Goal: Information Seeking & Learning: Understand process/instructions

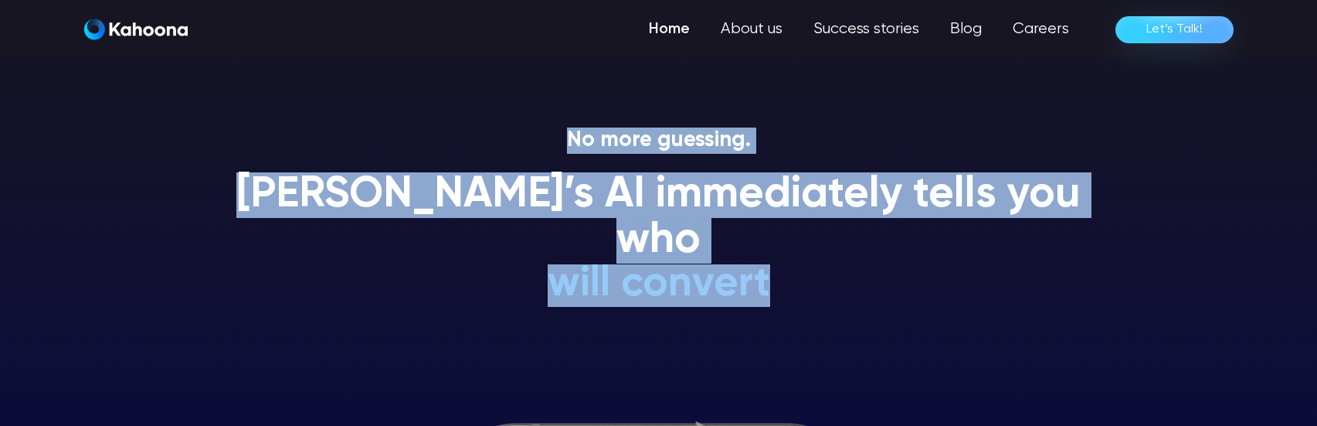
drag, startPoint x: 516, startPoint y: 141, endPoint x: 938, endPoint y: 255, distance: 437.4
click at [938, 255] on div "No more guessing. [PERSON_NAME]’s AI immediately tells you who will convert wil…" at bounding box center [659, 222] width 880 height 191
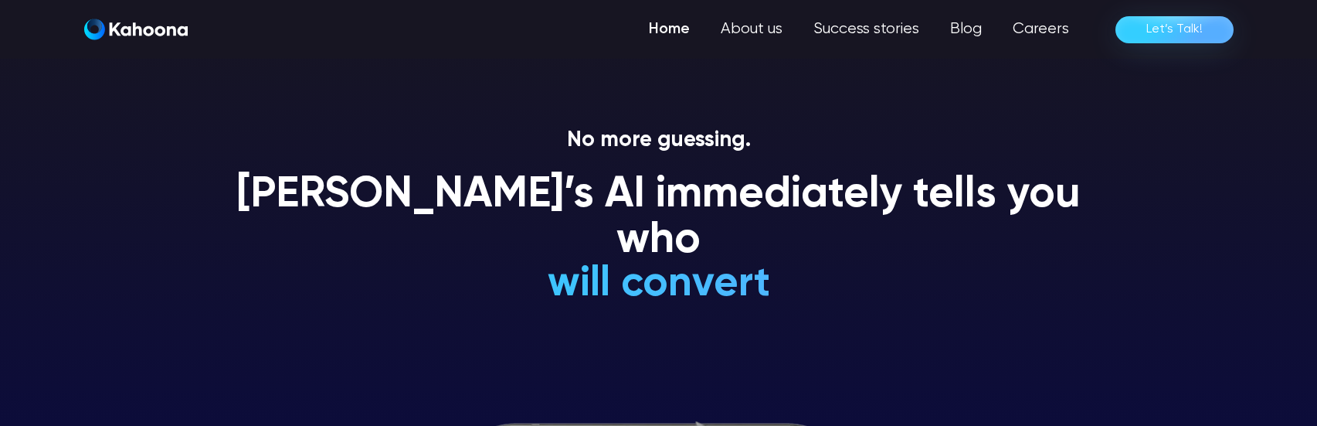
click at [938, 255] on div "[PERSON_NAME]’s AI immediately tells you who will convert will NEVER convert is…" at bounding box center [659, 245] width 880 height 147
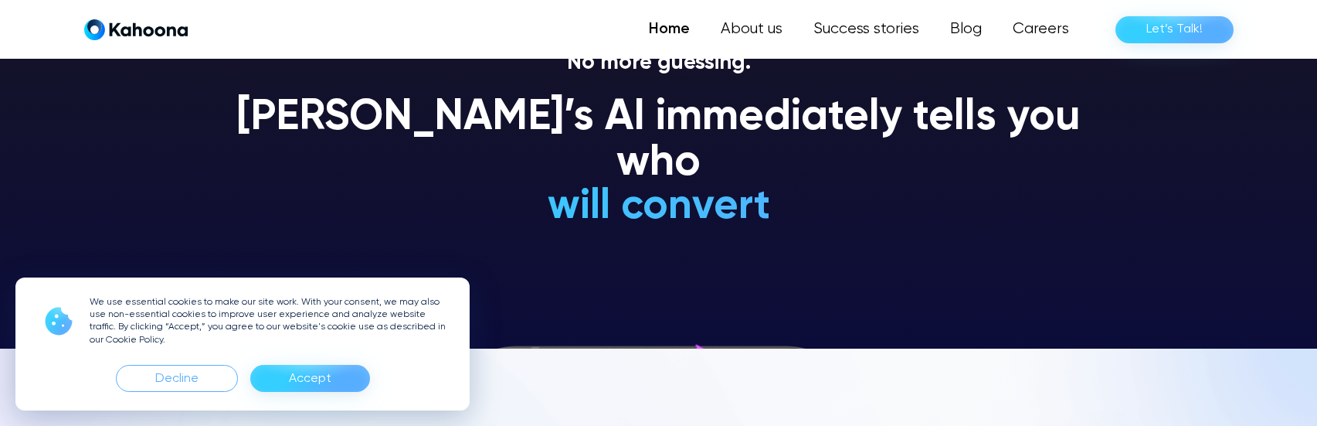
scroll to position [78, 0]
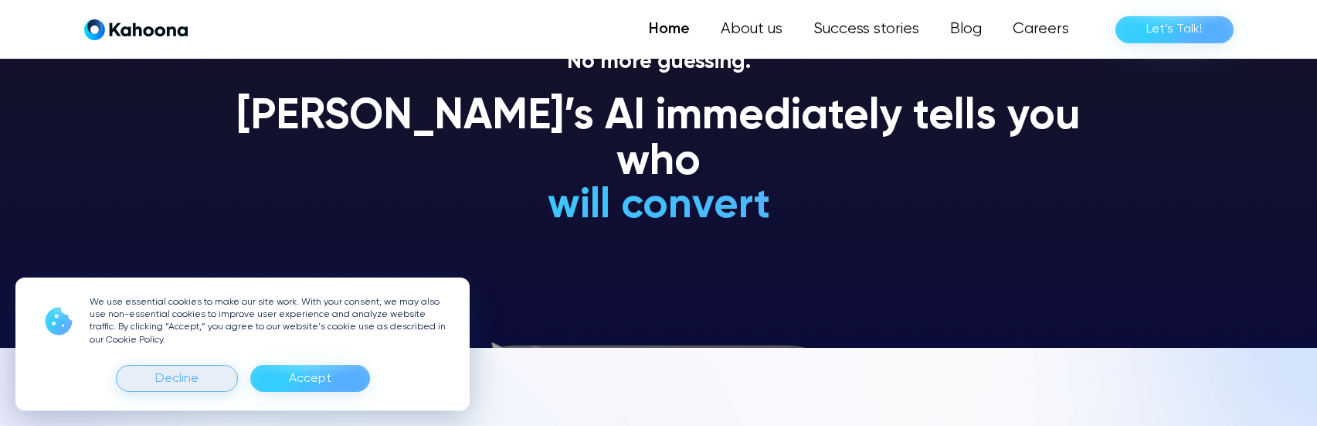
click at [178, 367] on div "Decline" at bounding box center [176, 378] width 43 height 25
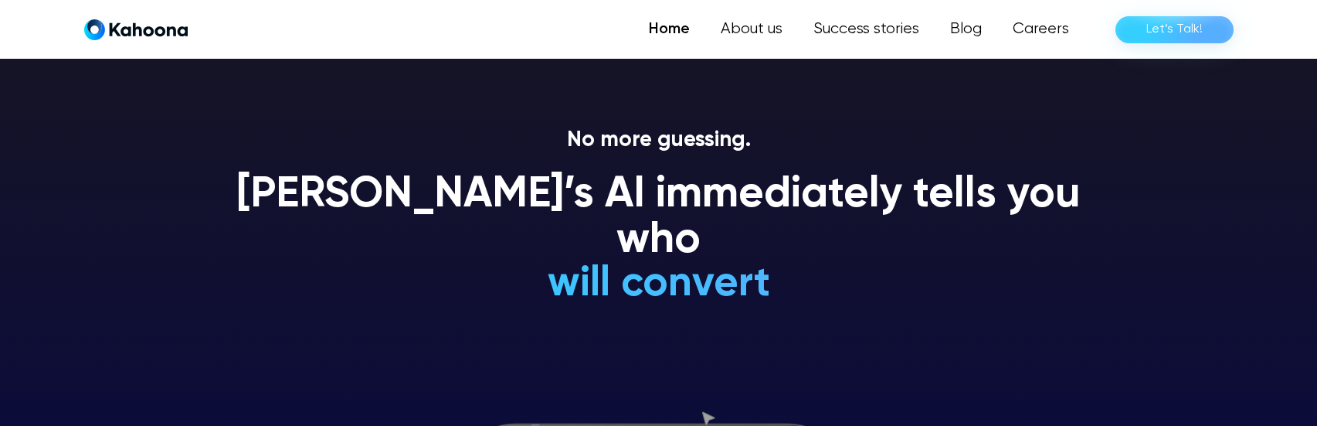
scroll to position [4419, 0]
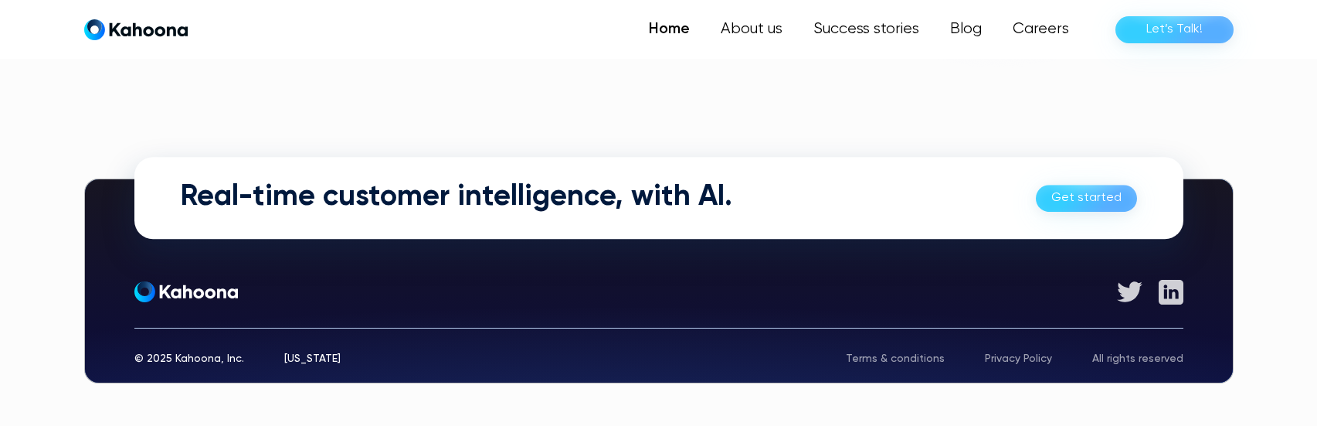
click at [939, 354] on div "Terms & conditions" at bounding box center [895, 358] width 99 height 11
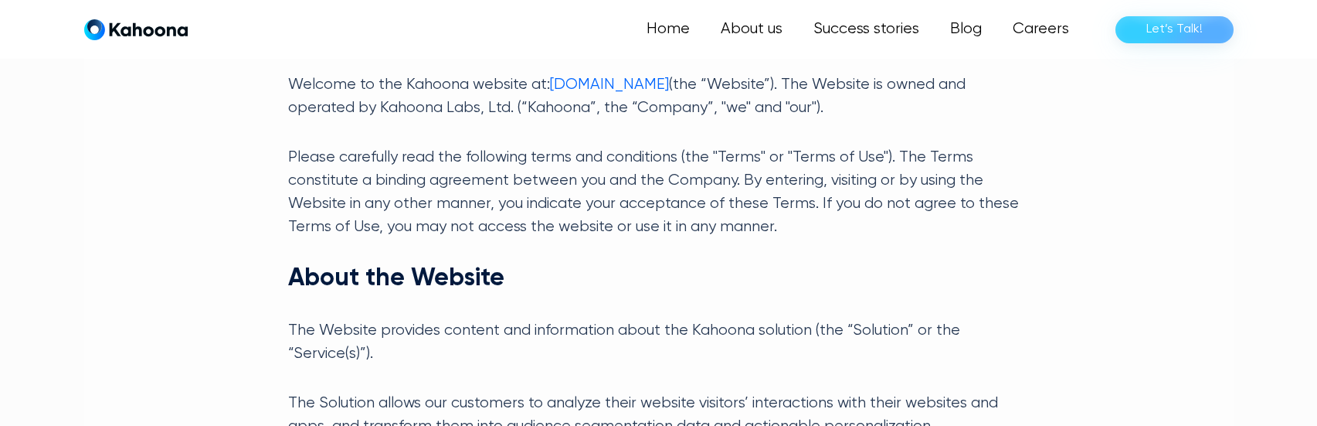
scroll to position [311, 0]
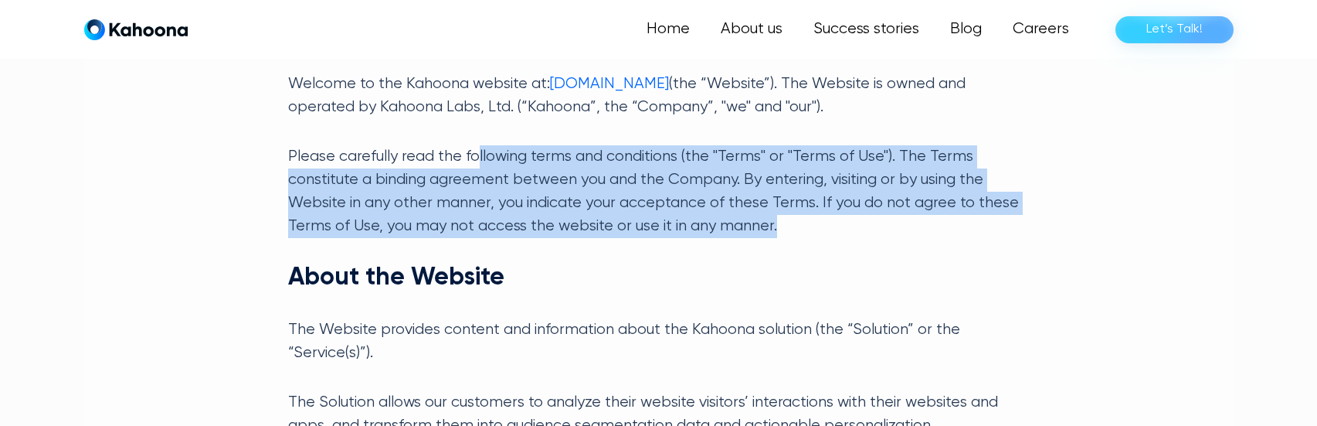
drag, startPoint x: 460, startPoint y: 137, endPoint x: 727, endPoint y: 223, distance: 280.1
click at [727, 223] on p "Please carefully read the following terms and conditions (the "Terms" or "Terms…" at bounding box center [658, 191] width 741 height 93
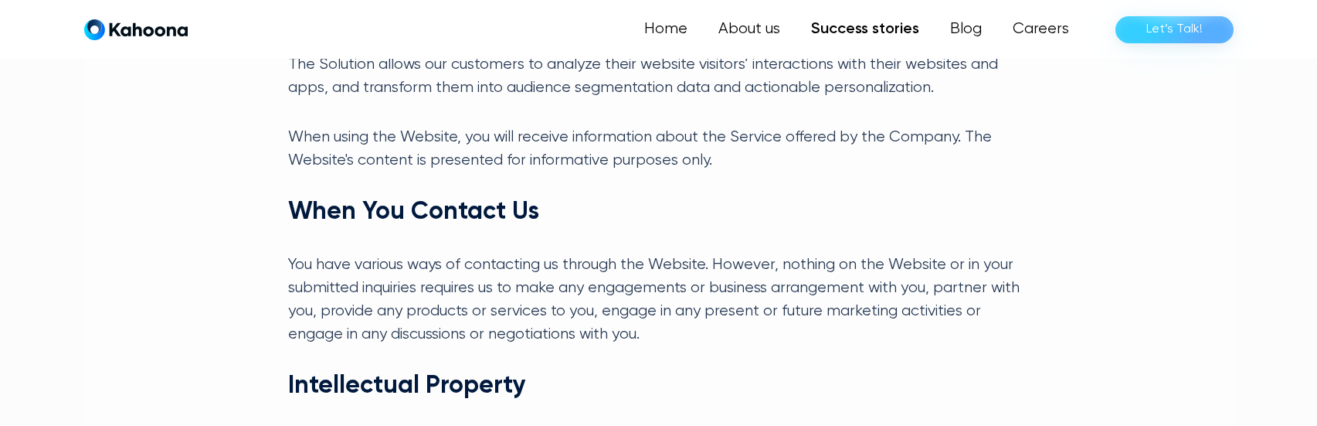
scroll to position [669, 0]
